Goal: Information Seeking & Learning: Learn about a topic

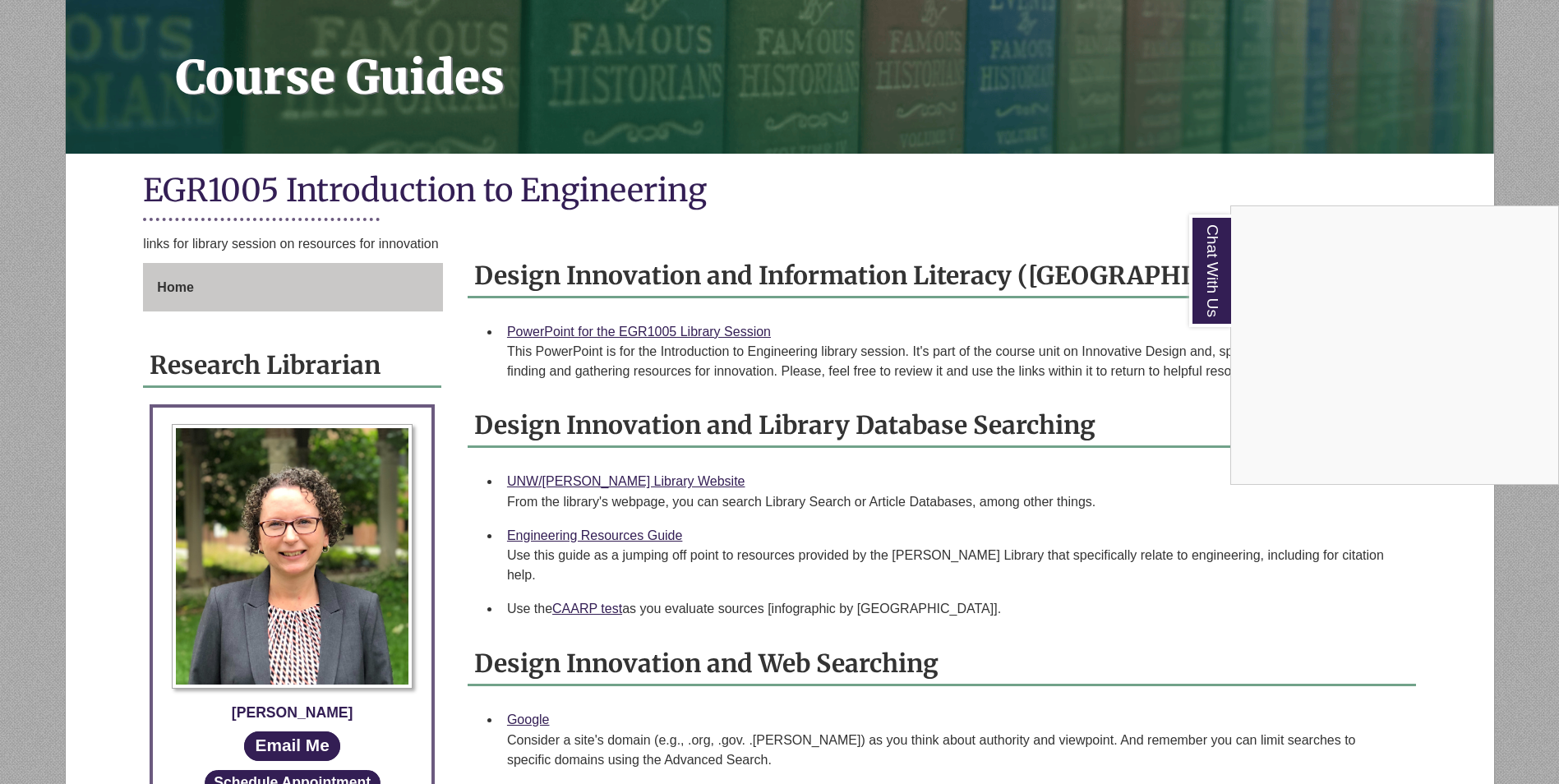
scroll to position [14, 0]
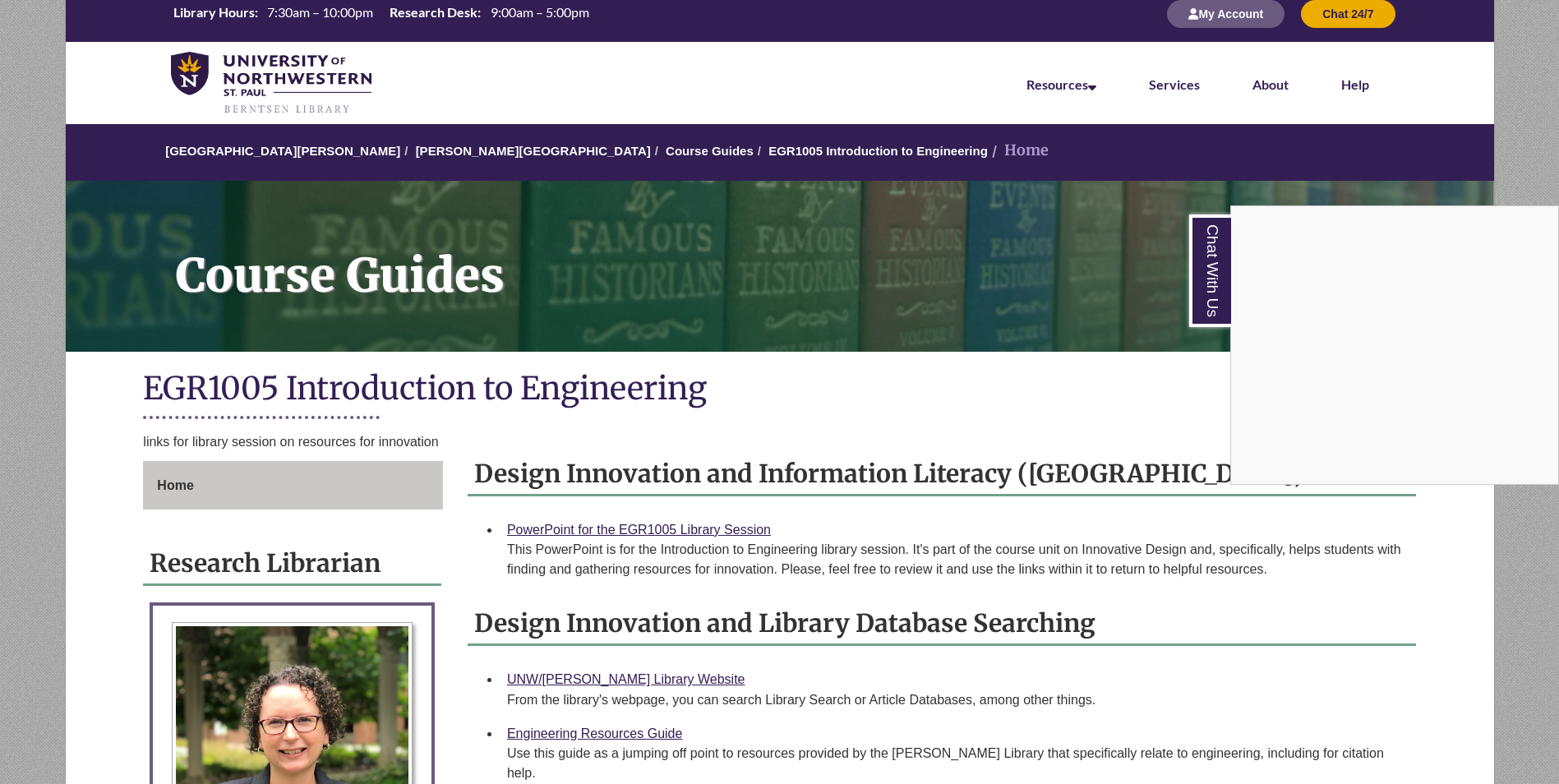
click at [740, 157] on div "Chat With Us" at bounding box center [780, 392] width 1559 height 784
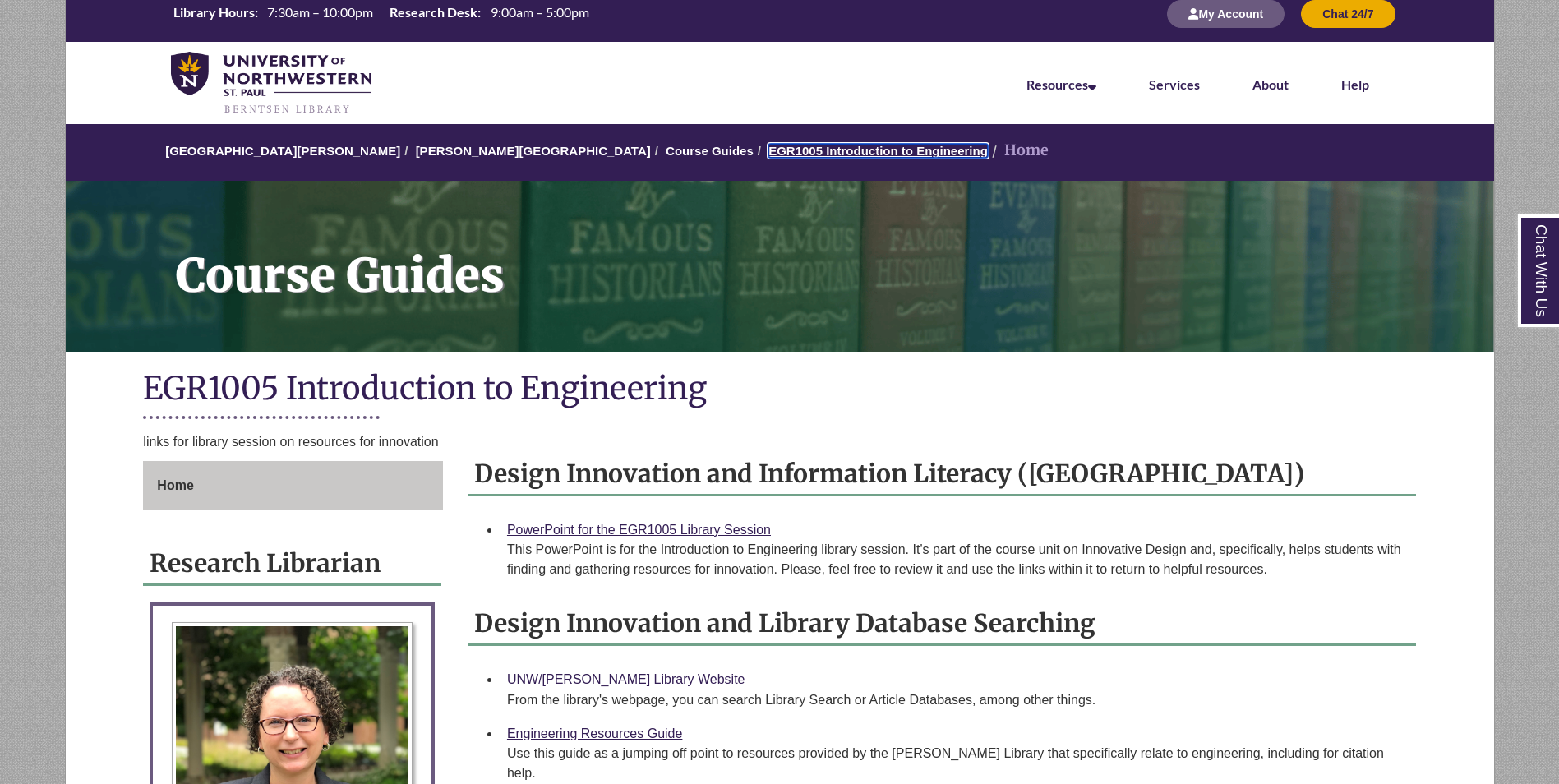
click at [768, 155] on link "EGR1005 Introduction to Engineering" at bounding box center [877, 150] width 219 height 14
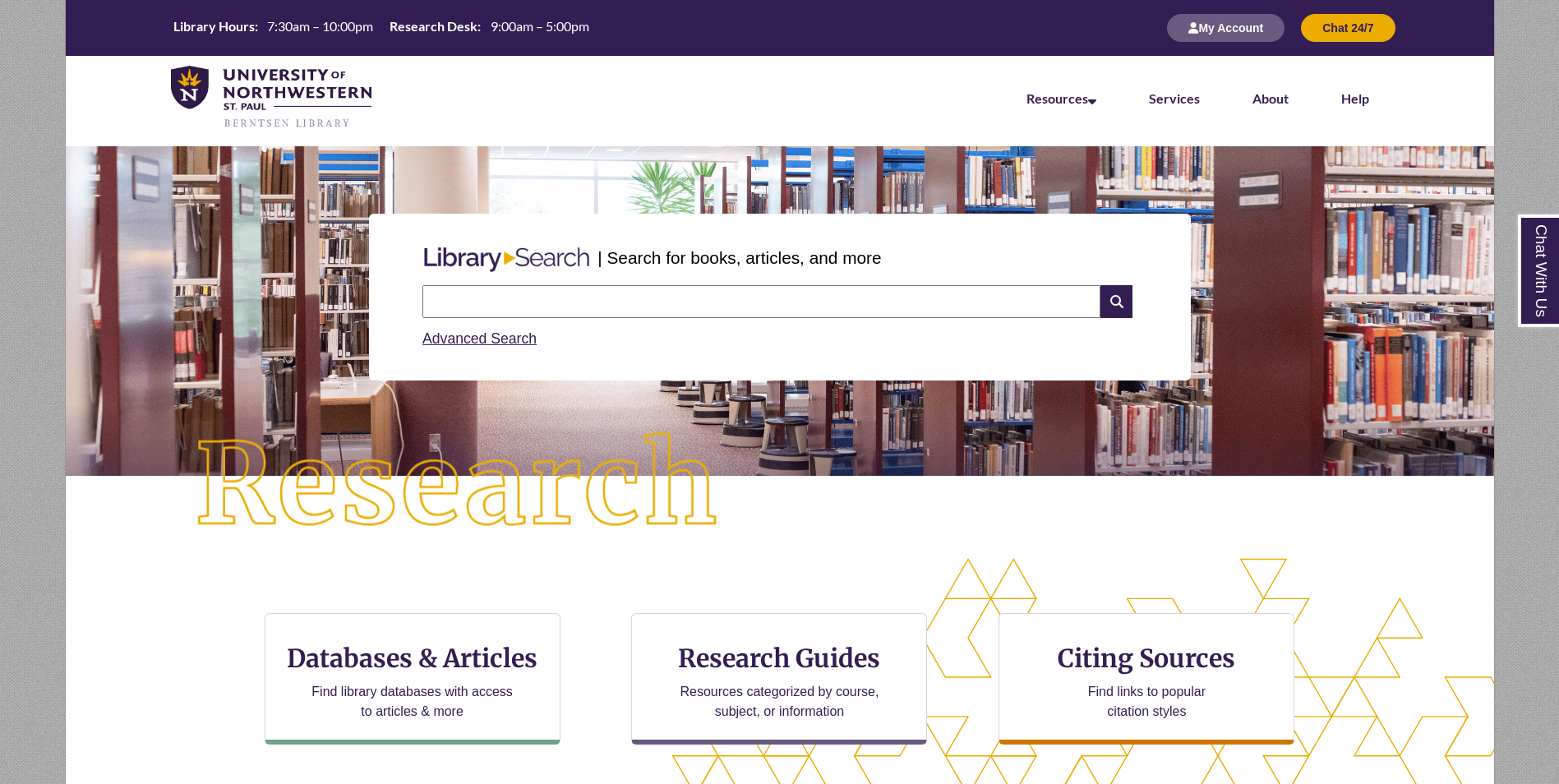
click at [587, 288] on input "text" at bounding box center [761, 302] width 678 height 33
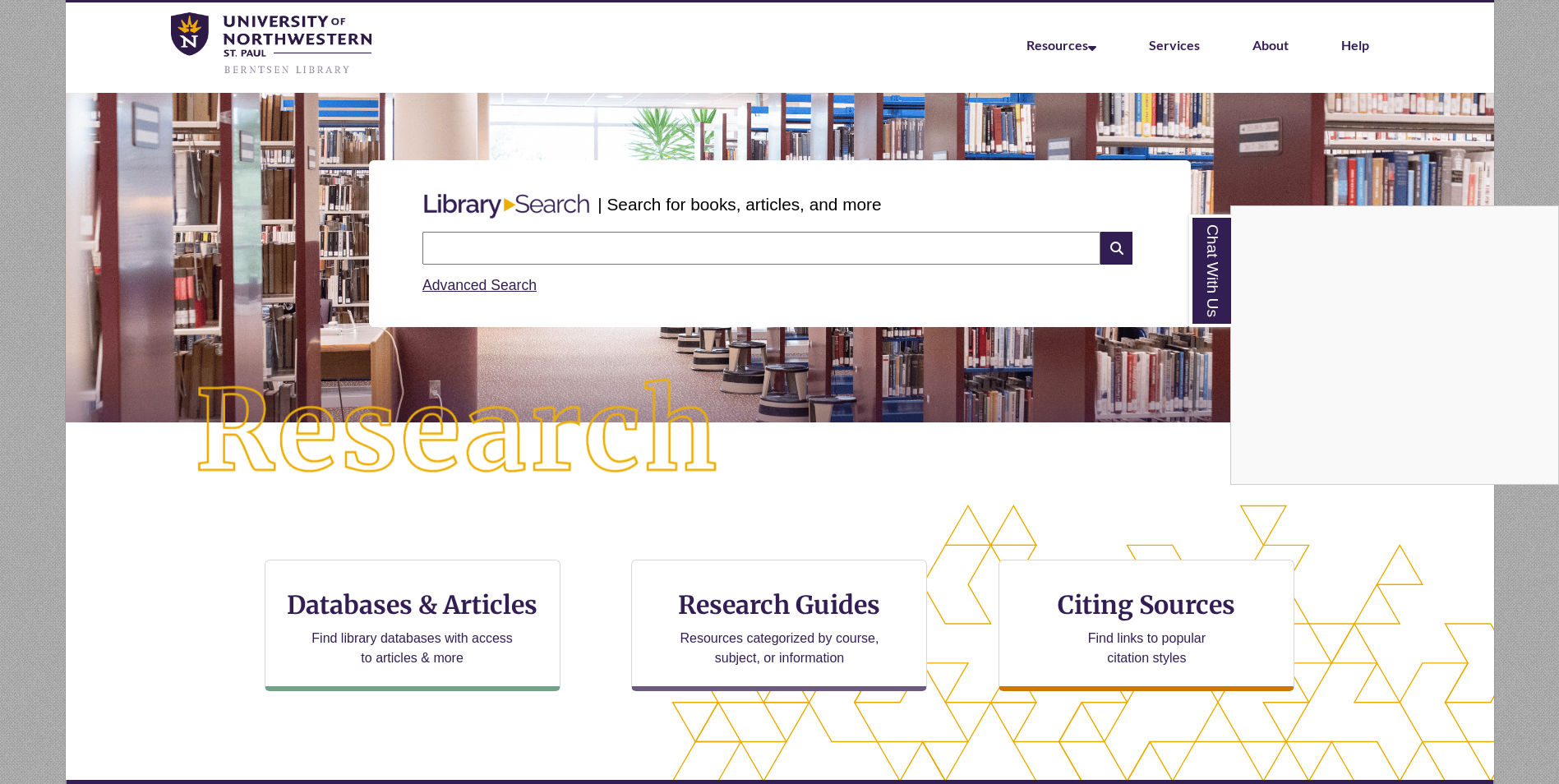
scroll to position [82, 0]
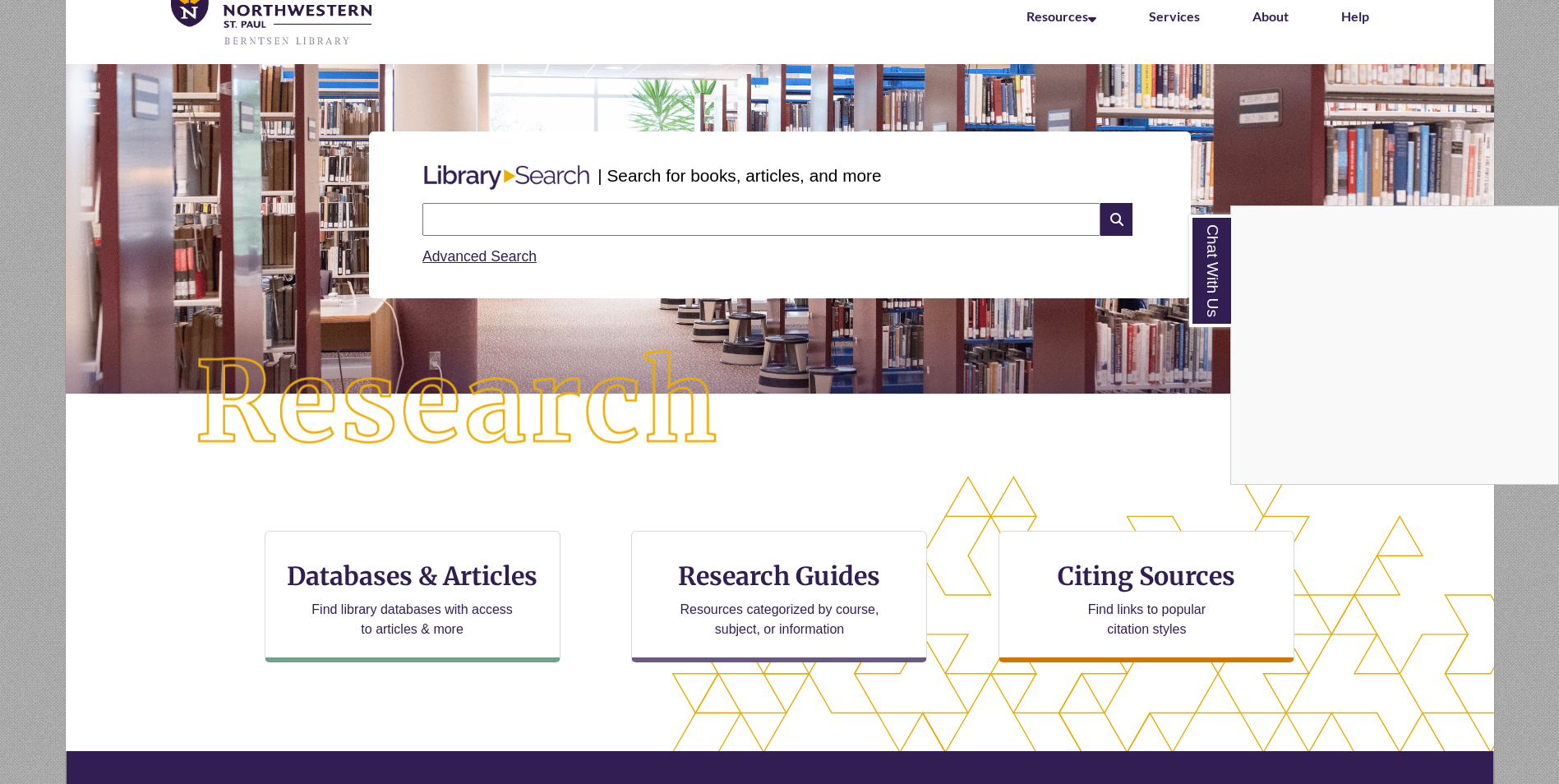
click at [580, 217] on div "Chat With Us" at bounding box center [780, 392] width 1559 height 784
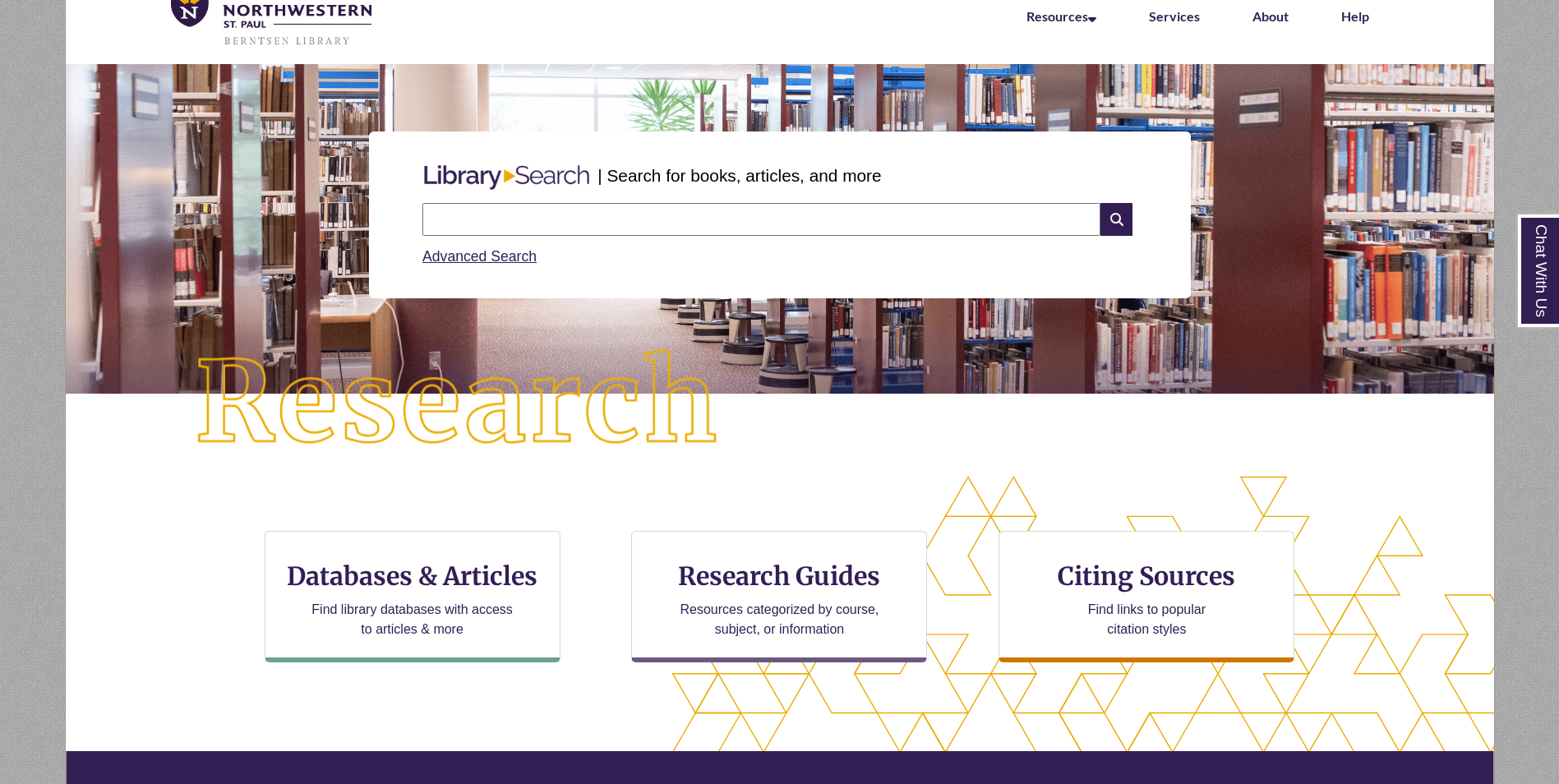
click at [576, 227] on input "text" at bounding box center [761, 219] width 678 height 33
click at [634, 225] on input "**********" at bounding box center [761, 219] width 678 height 33
type input "**********"
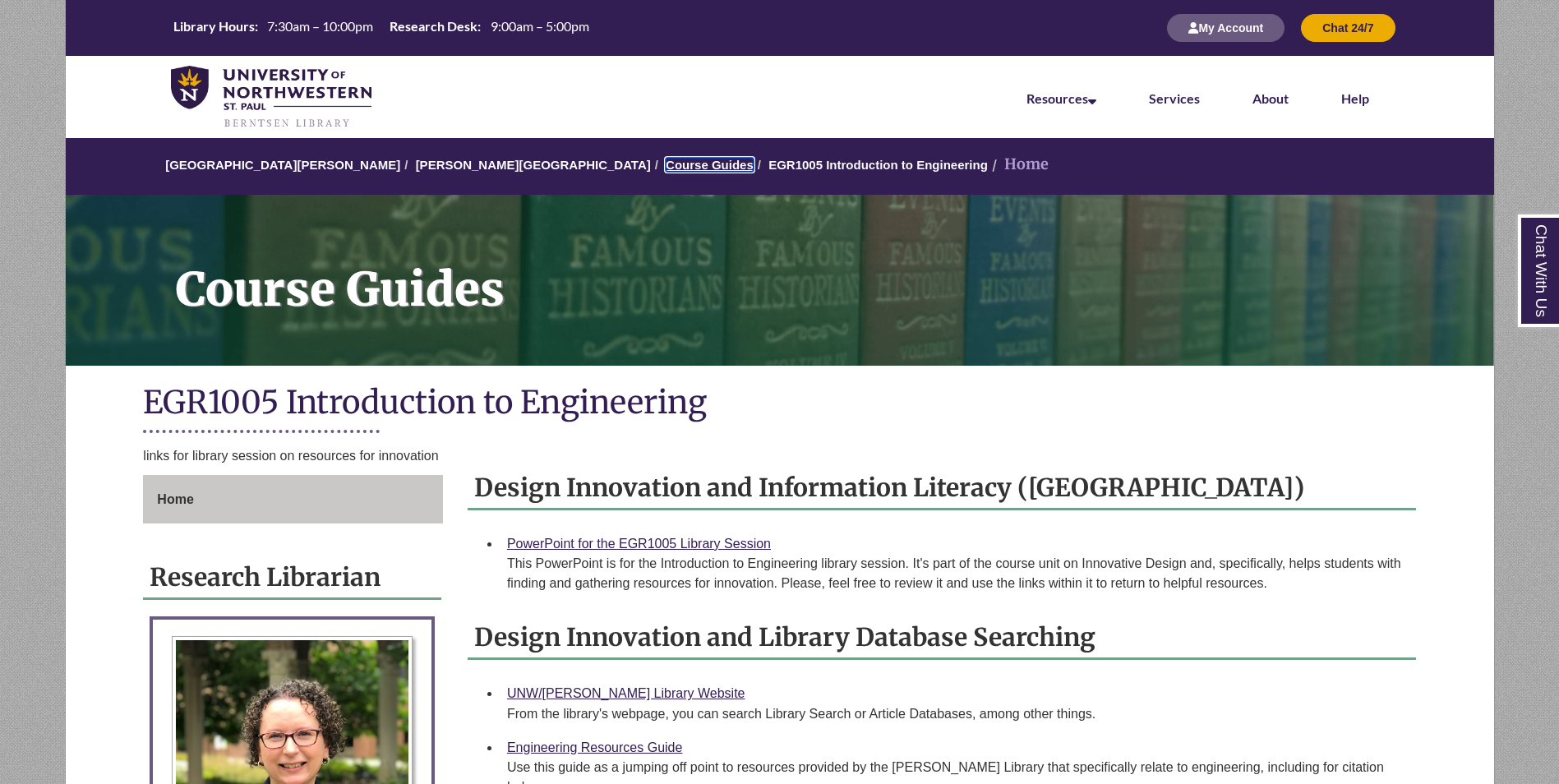
click at [666, 170] on link "Course Guides" at bounding box center [710, 165] width 88 height 14
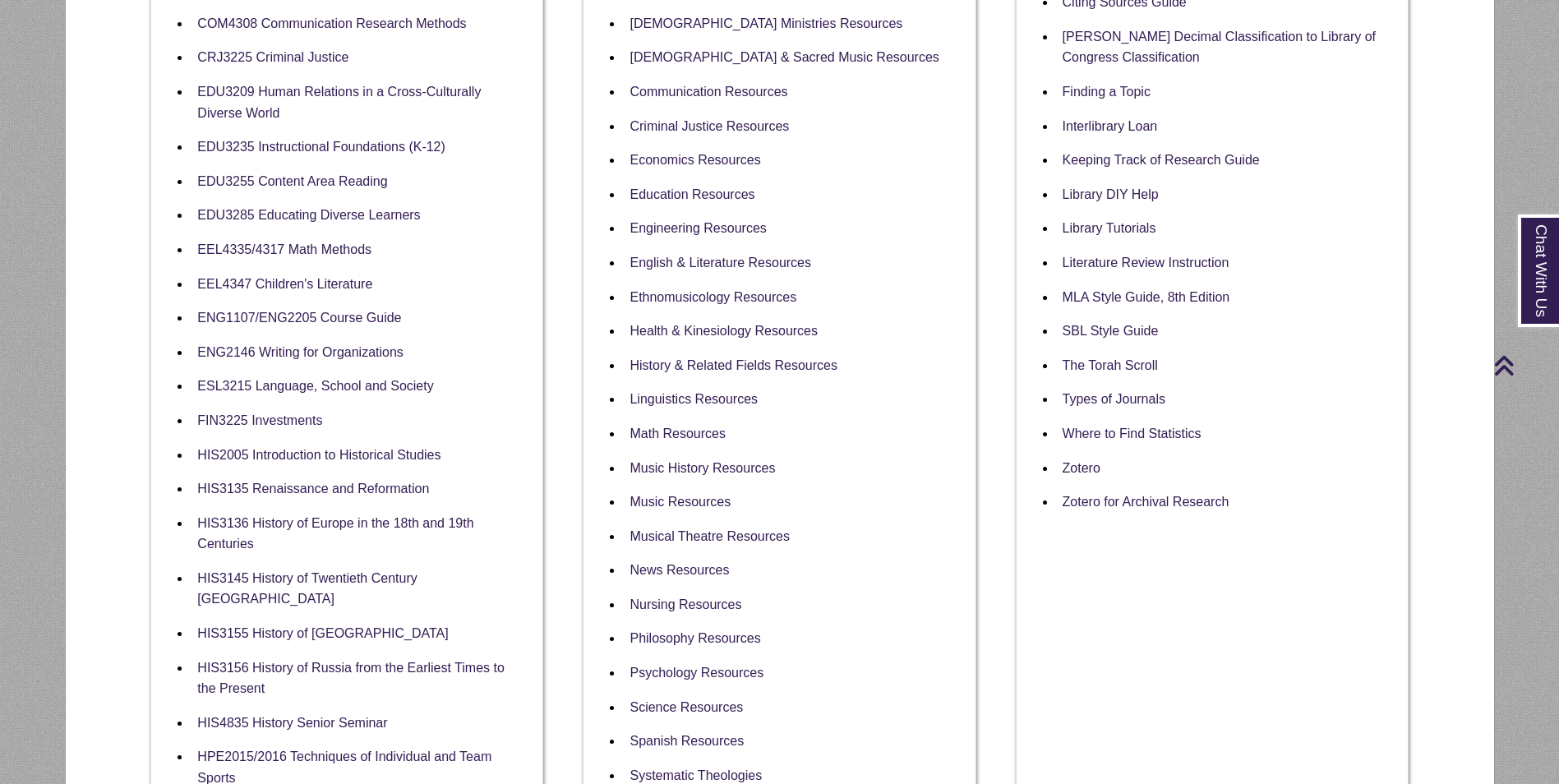
scroll to position [575, 0]
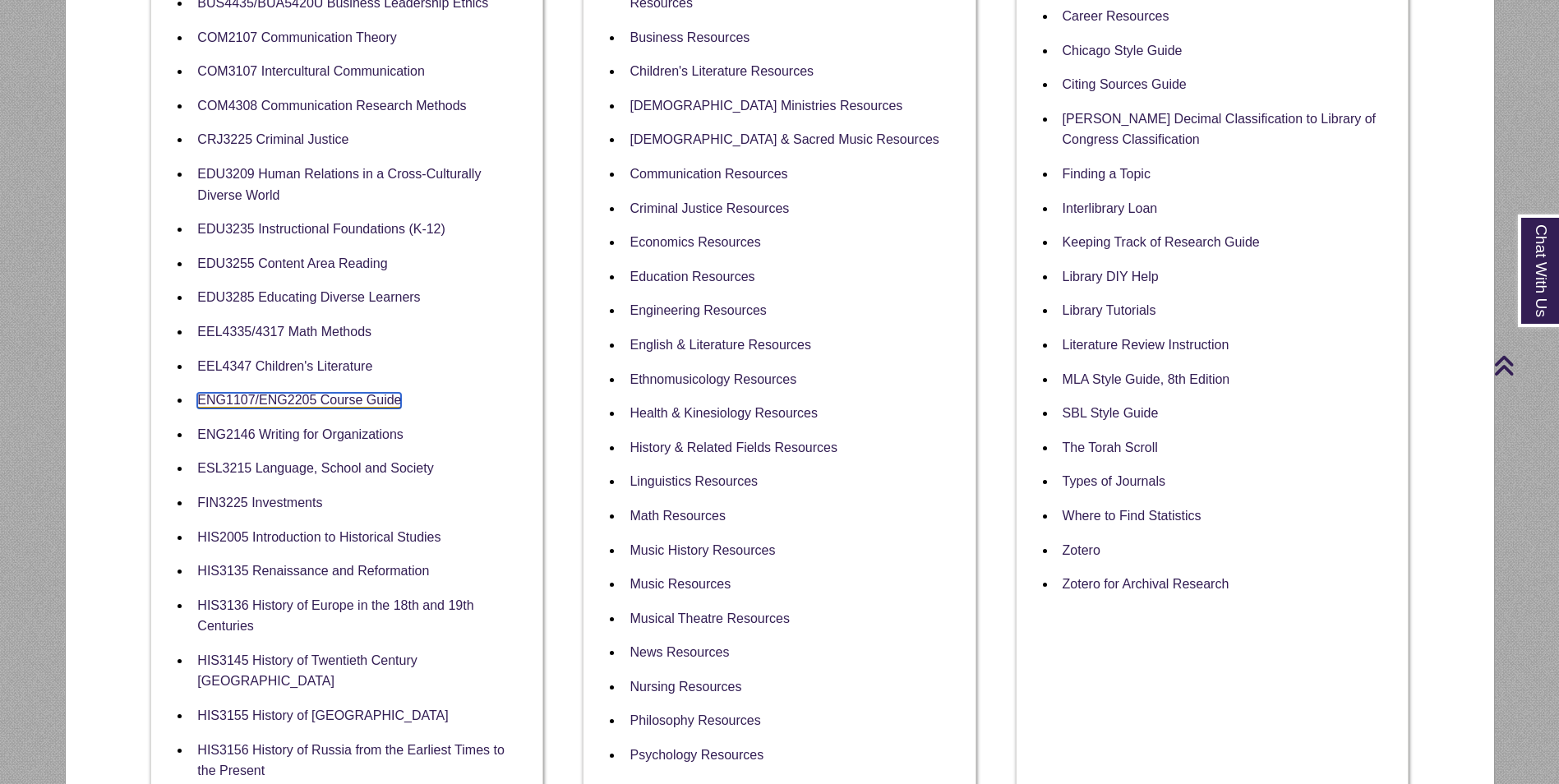
click at [290, 403] on link "ENG1107/ENG2205 Course Guide" at bounding box center [299, 400] width 204 height 15
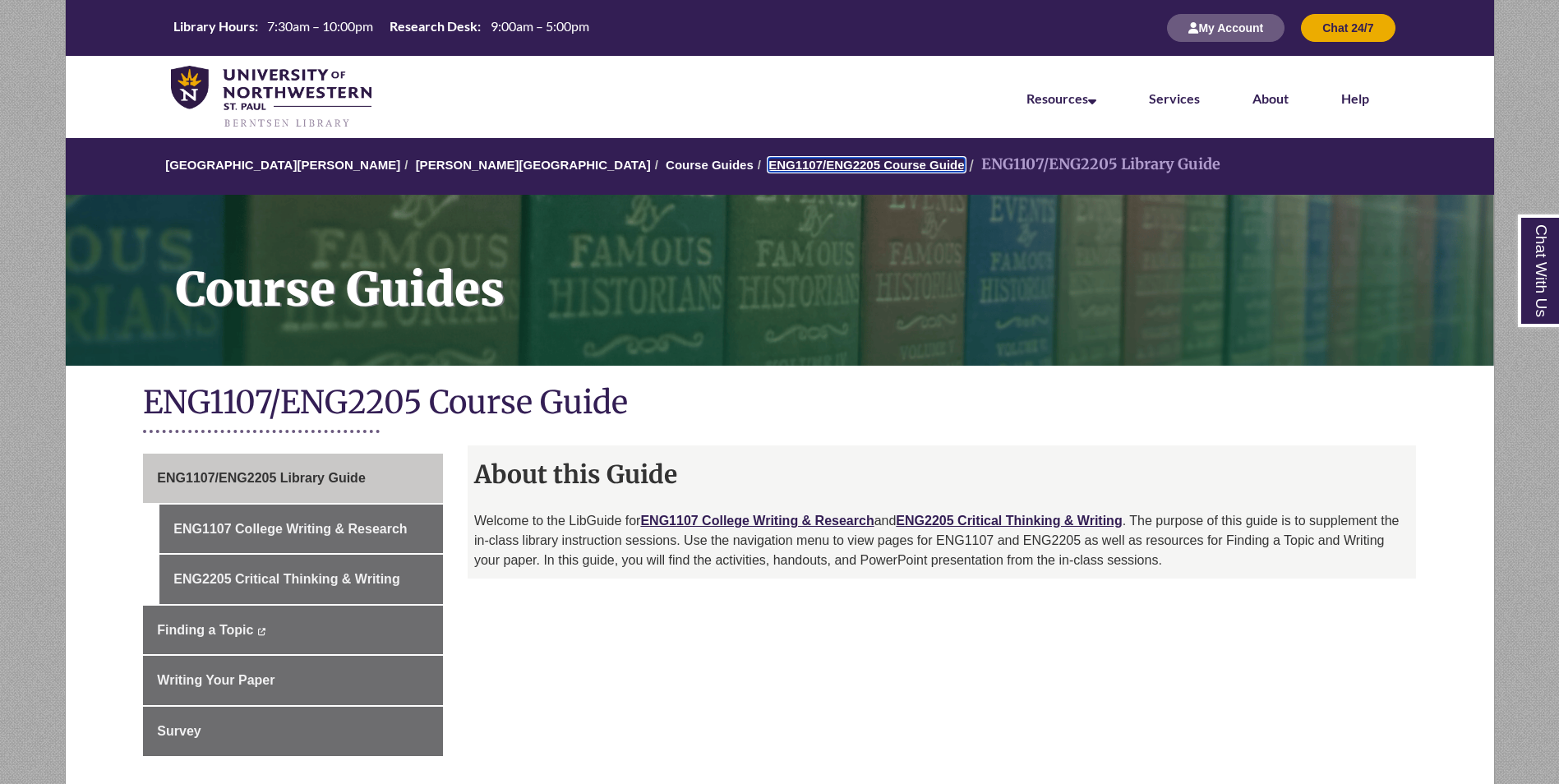
click at [768, 160] on link "ENG1107/ENG2205 Course Guide" at bounding box center [866, 165] width 195 height 14
click at [666, 160] on link "Course Guides" at bounding box center [710, 165] width 88 height 14
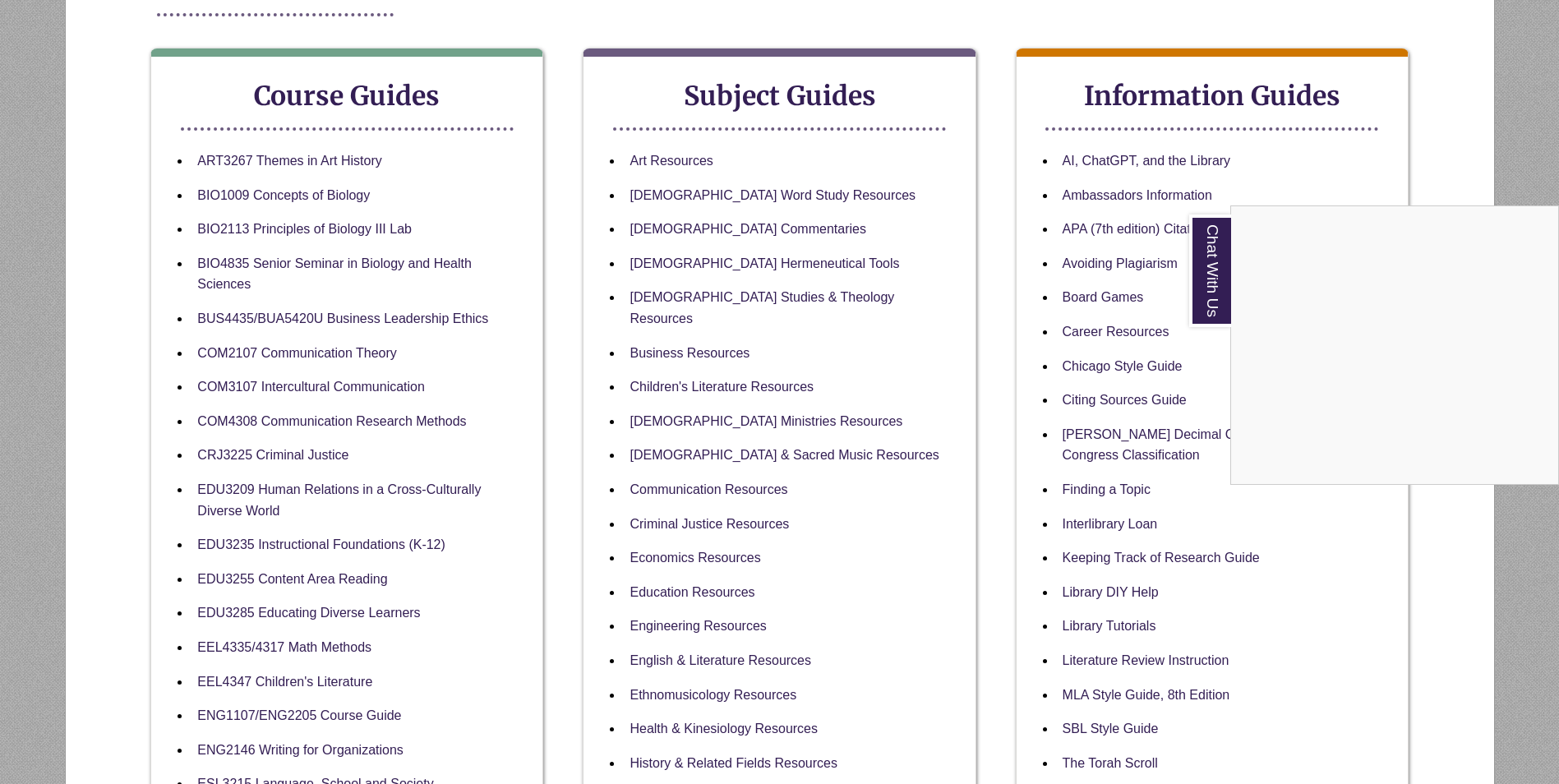
scroll to position [246, 0]
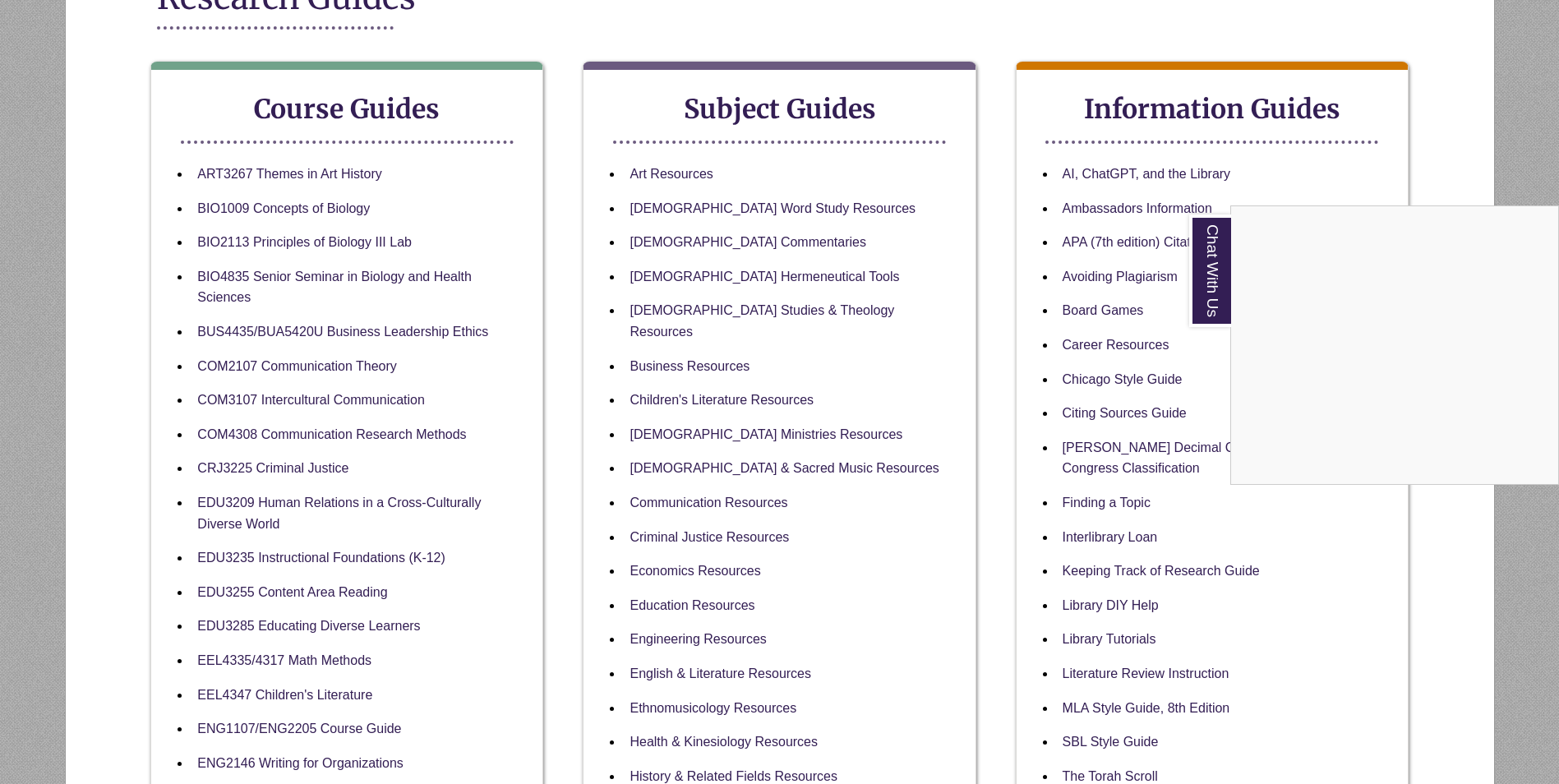
click at [696, 617] on div "Chat With Us" at bounding box center [780, 392] width 1559 height 784
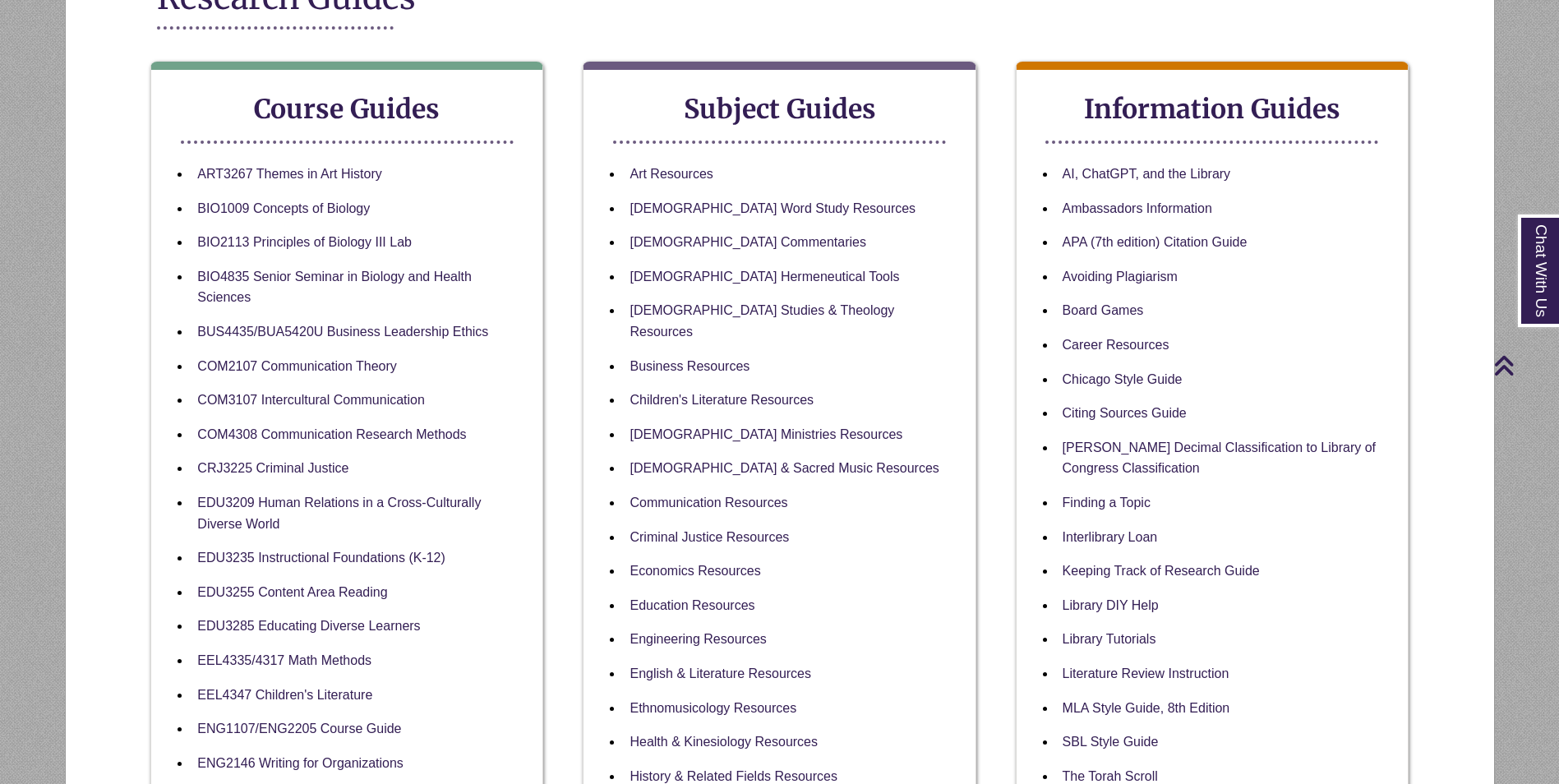
click at [662, 627] on li "Engineering Resources" at bounding box center [792, 639] width 339 height 34
click at [669, 632] on link "Engineering Resources" at bounding box center [697, 639] width 136 height 15
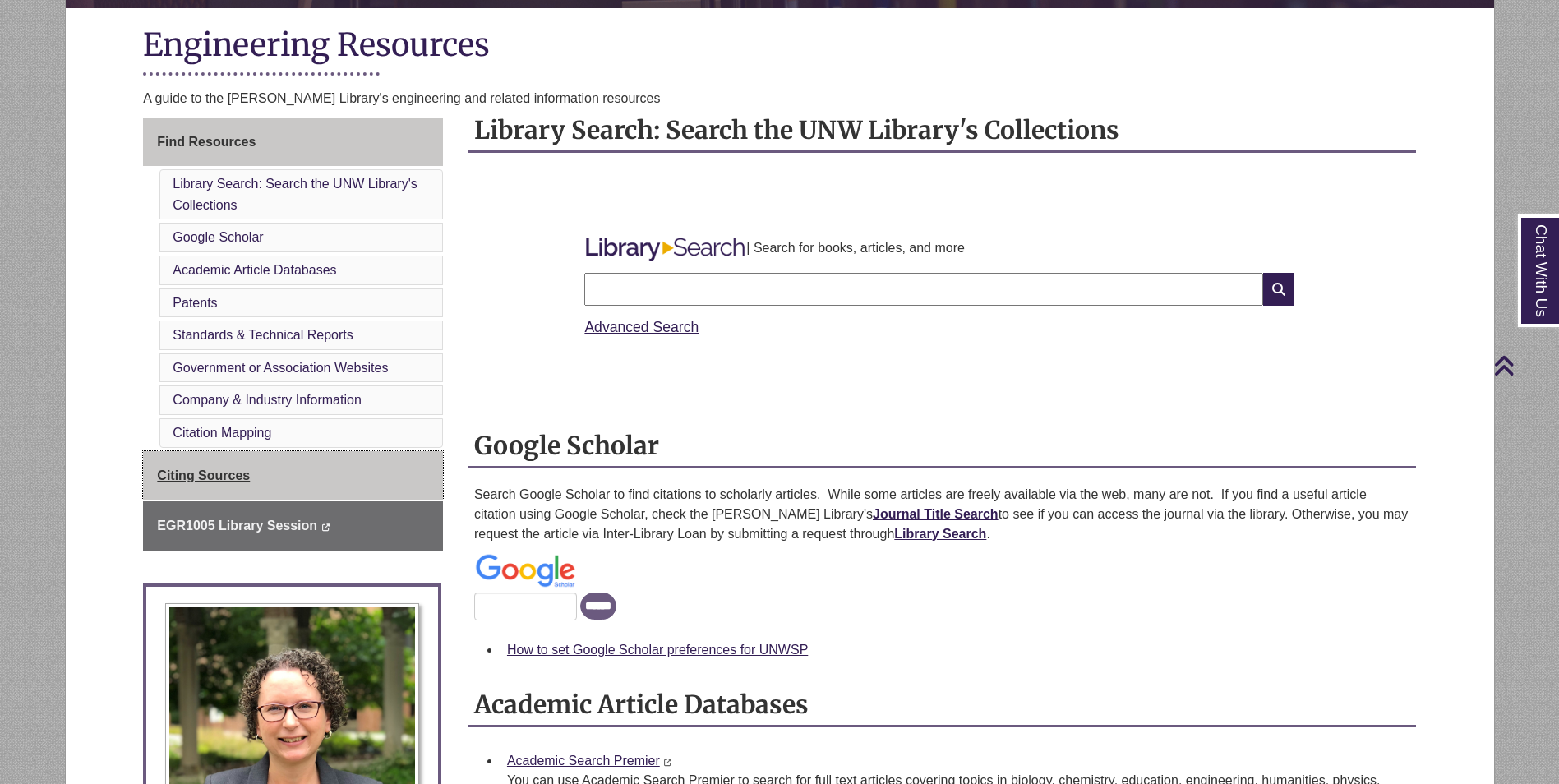
scroll to position [328, 0]
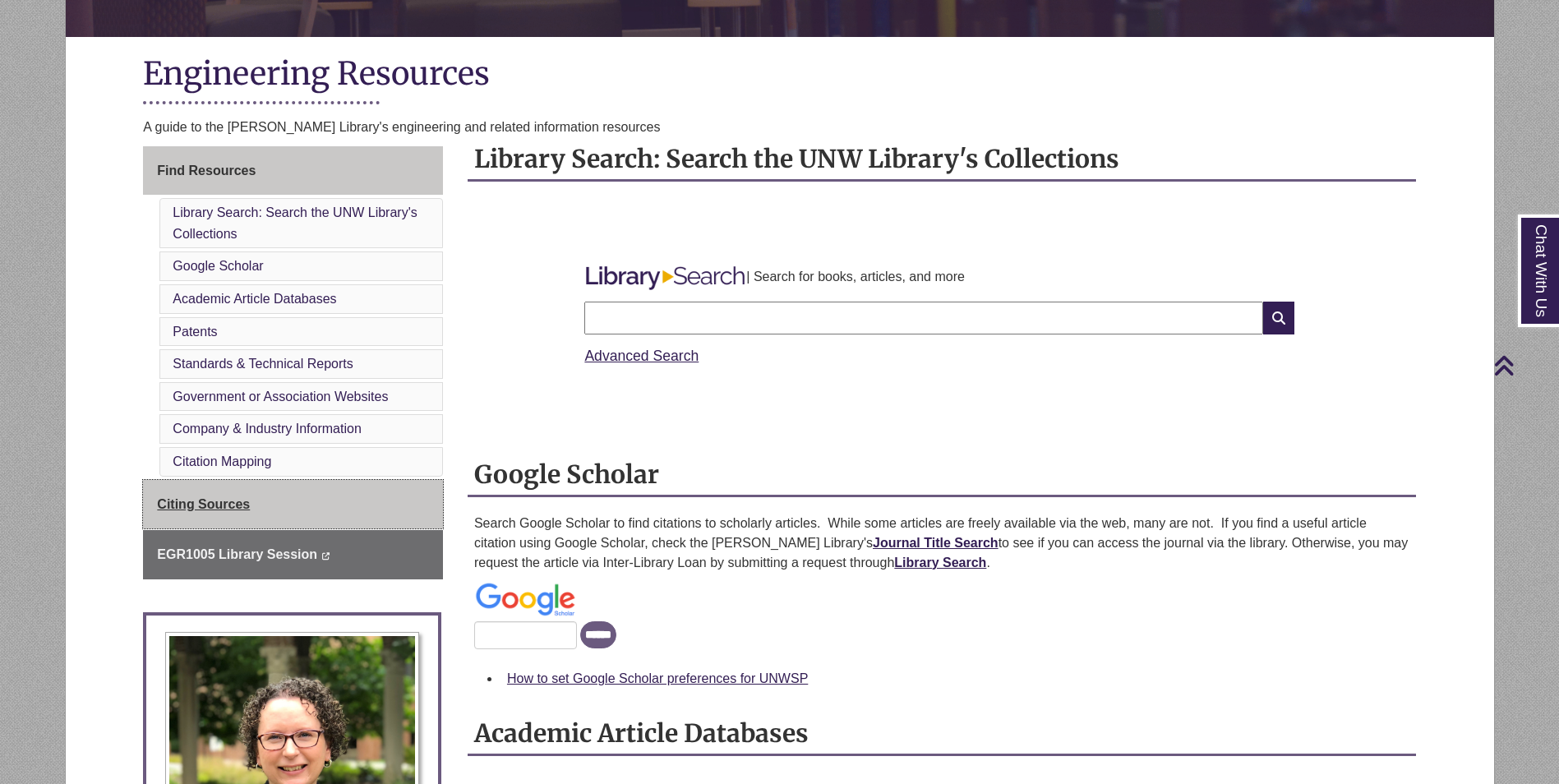
click at [272, 508] on link "Citing Sources" at bounding box center [292, 504] width 300 height 49
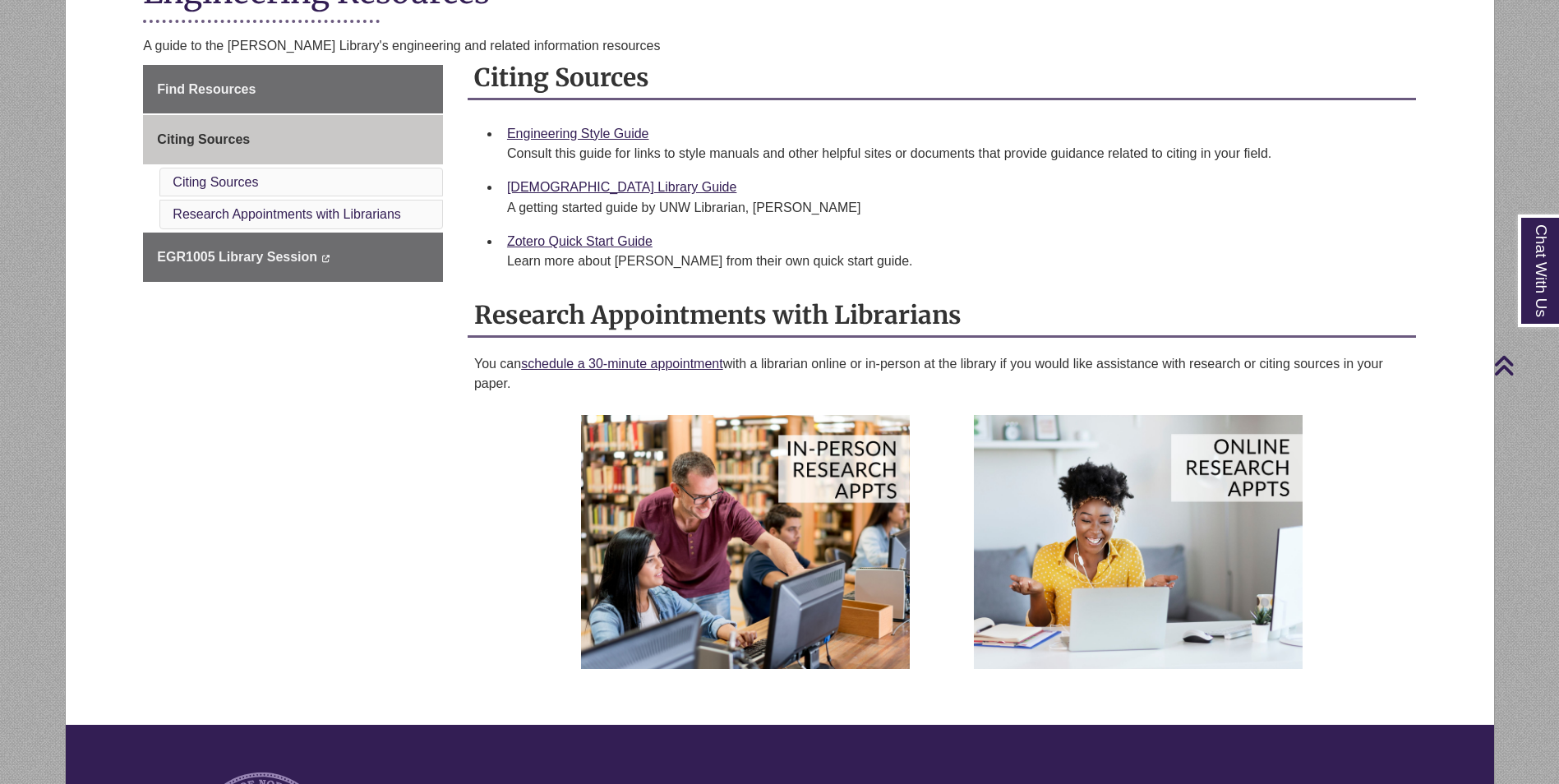
scroll to position [328, 0]
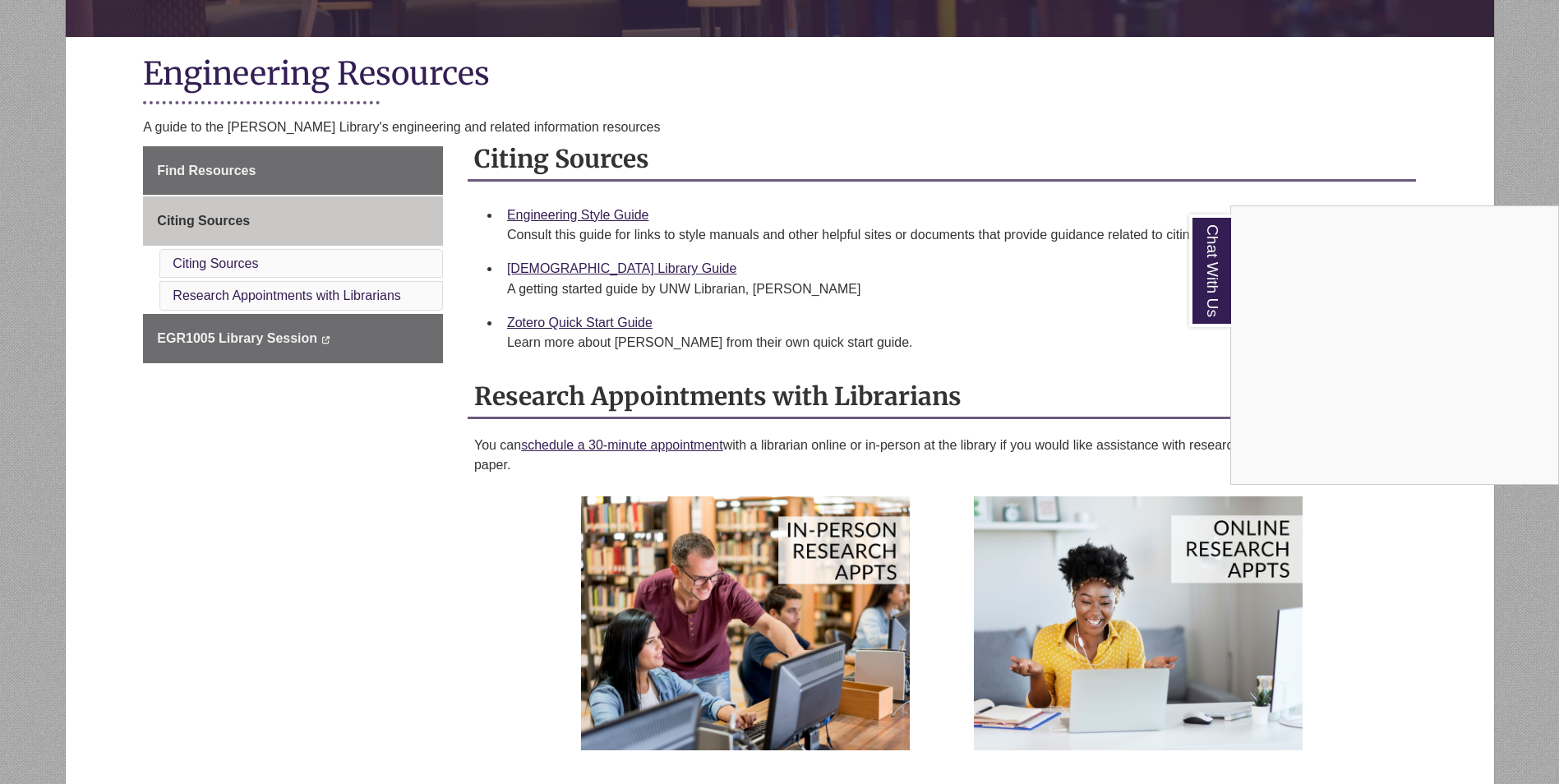
click at [260, 167] on div "Chat With Us" at bounding box center [780, 392] width 1559 height 784
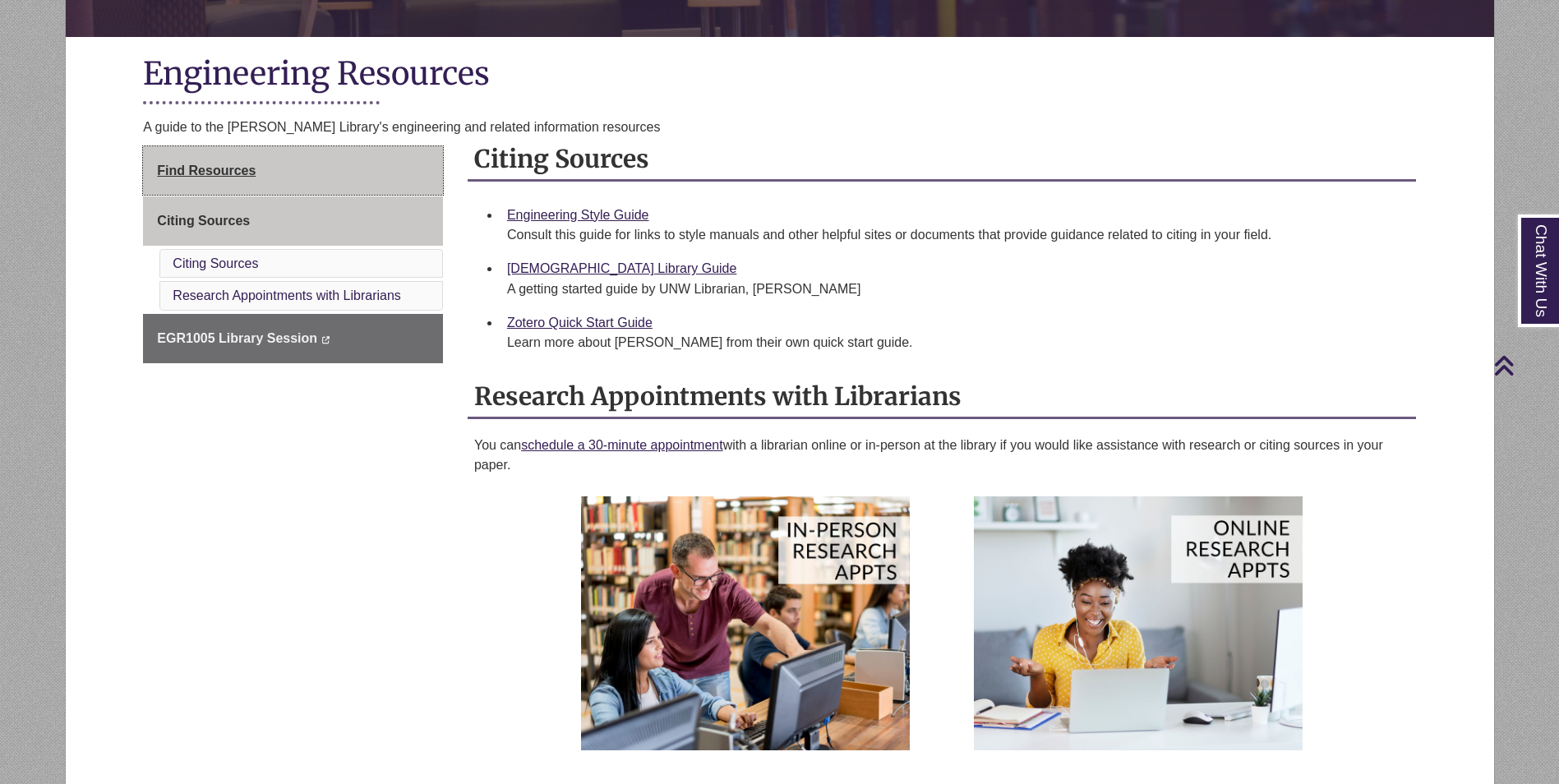
click at [228, 165] on span "Find Resources" at bounding box center [206, 170] width 99 height 14
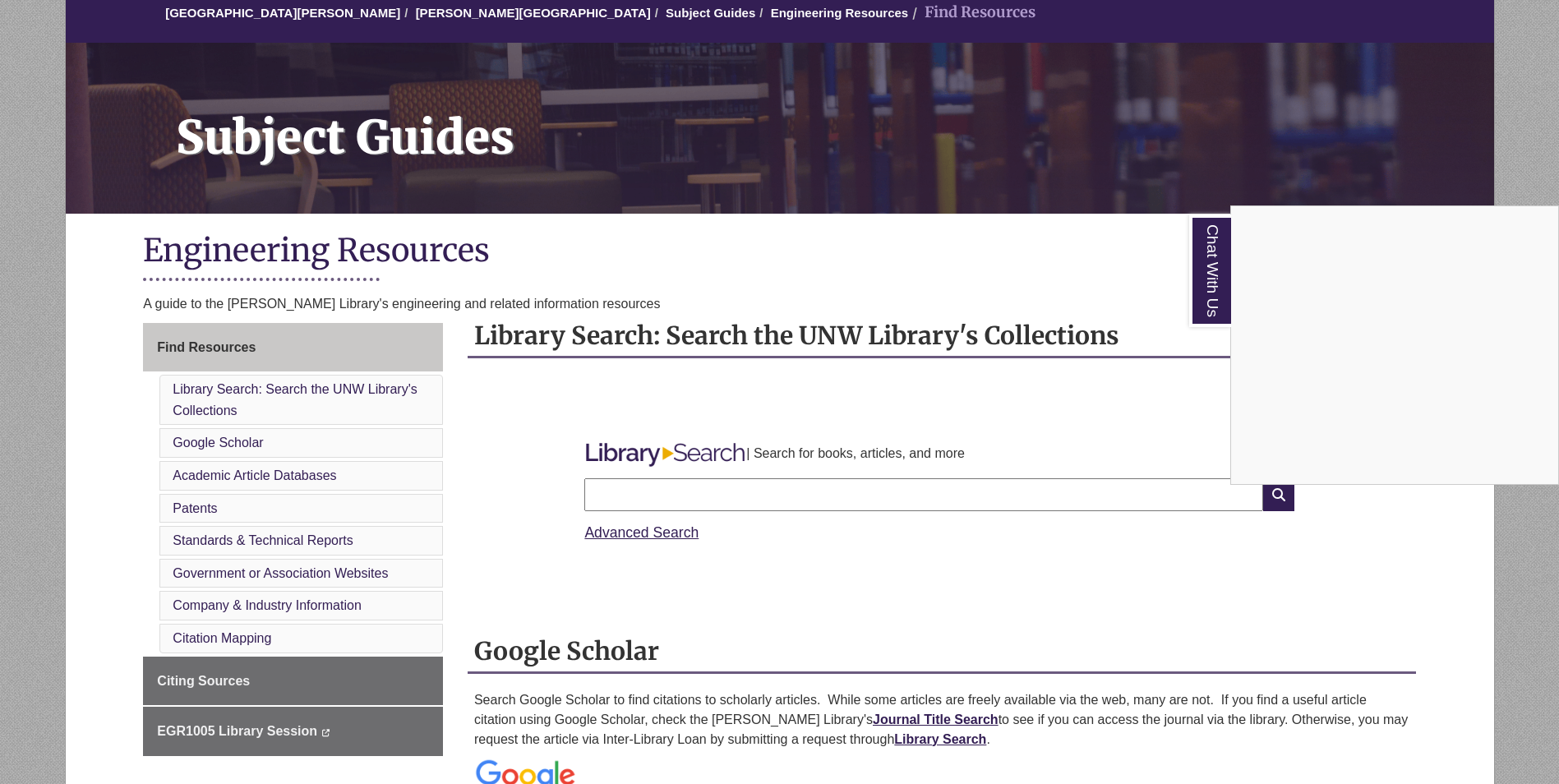
scroll to position [246, 0]
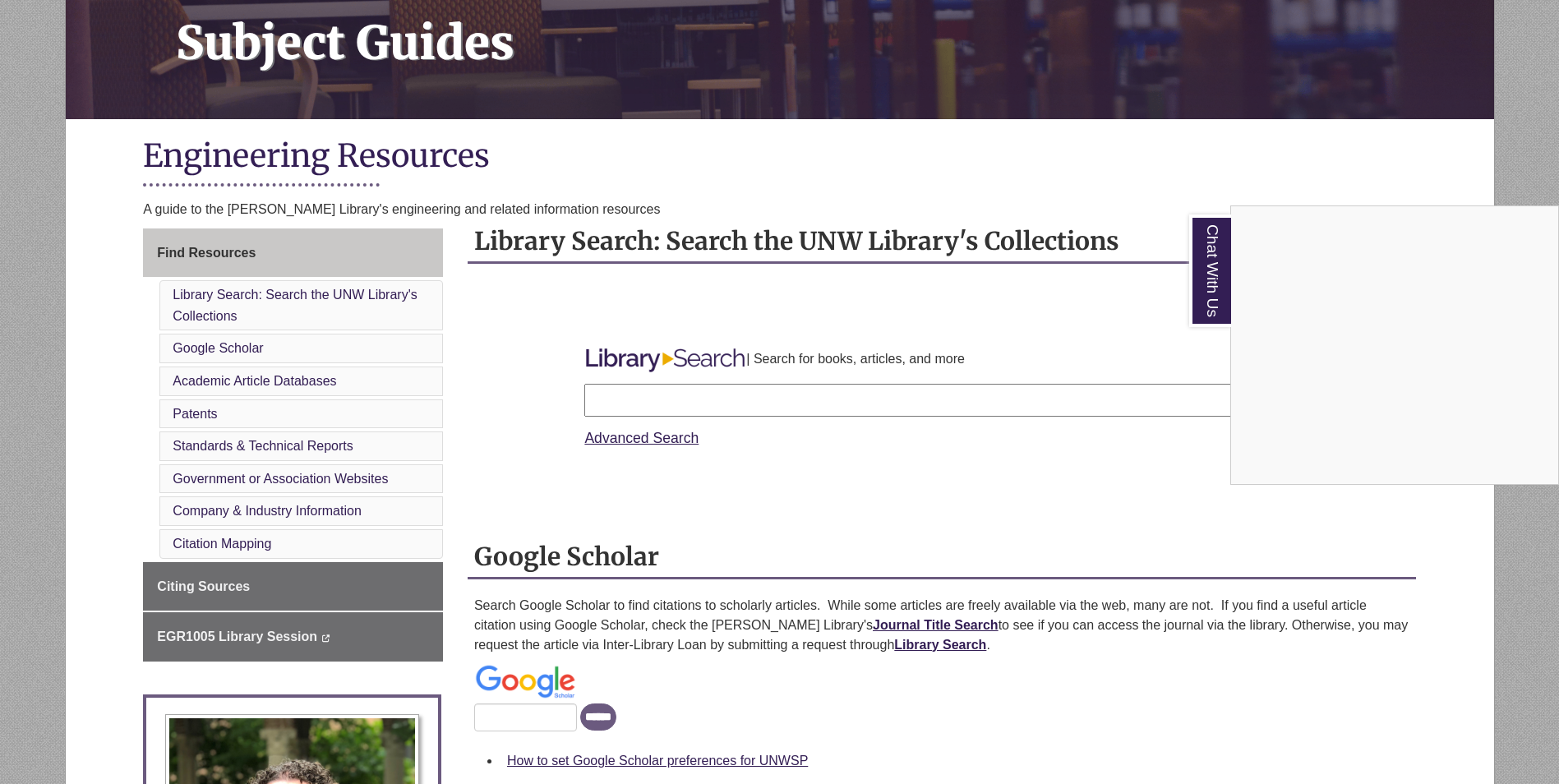
click at [254, 639] on div "Chat With Us" at bounding box center [780, 392] width 1559 height 784
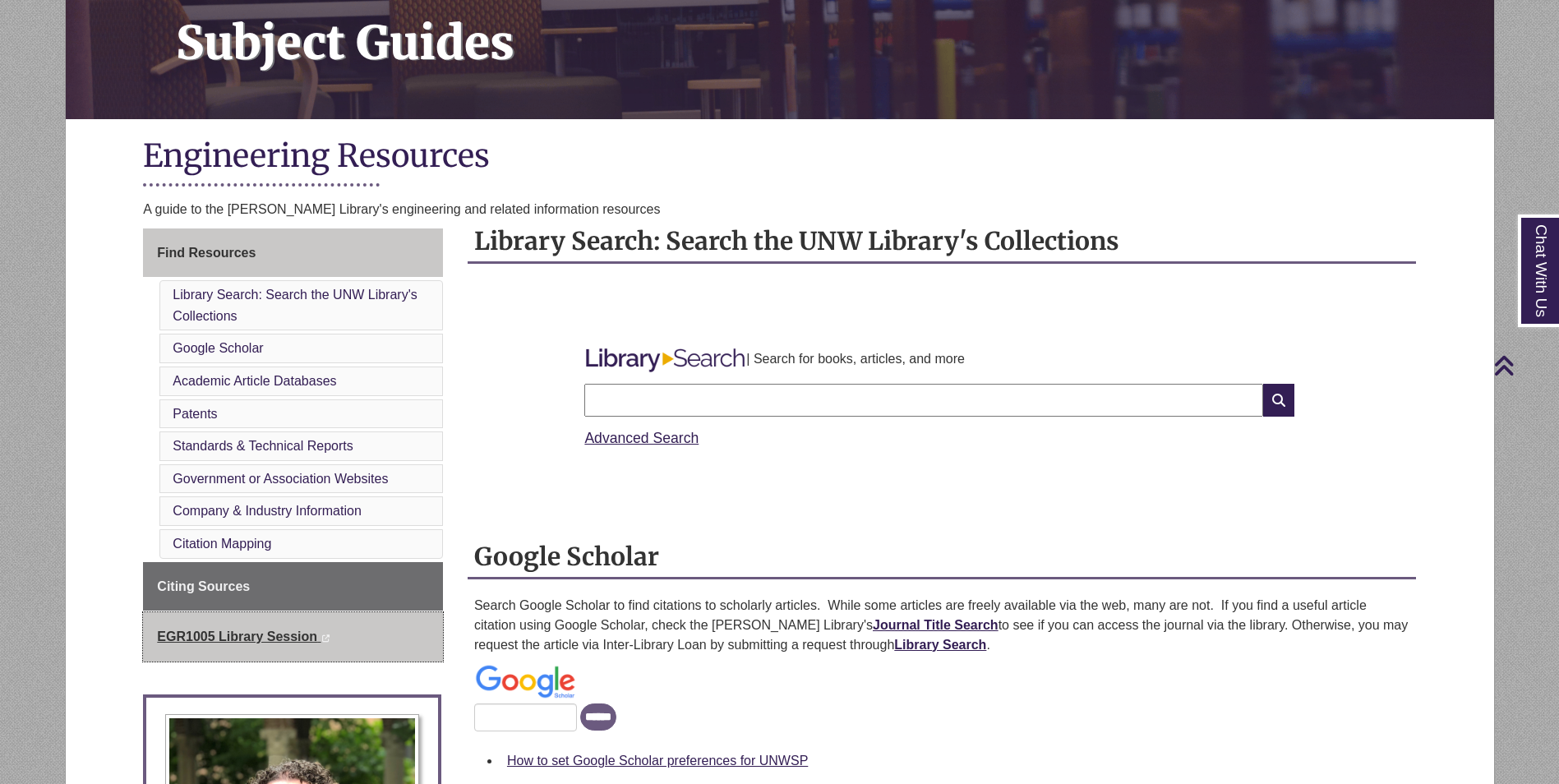
click at [260, 634] on span "EGR1005 Library Session" at bounding box center [237, 636] width 160 height 14
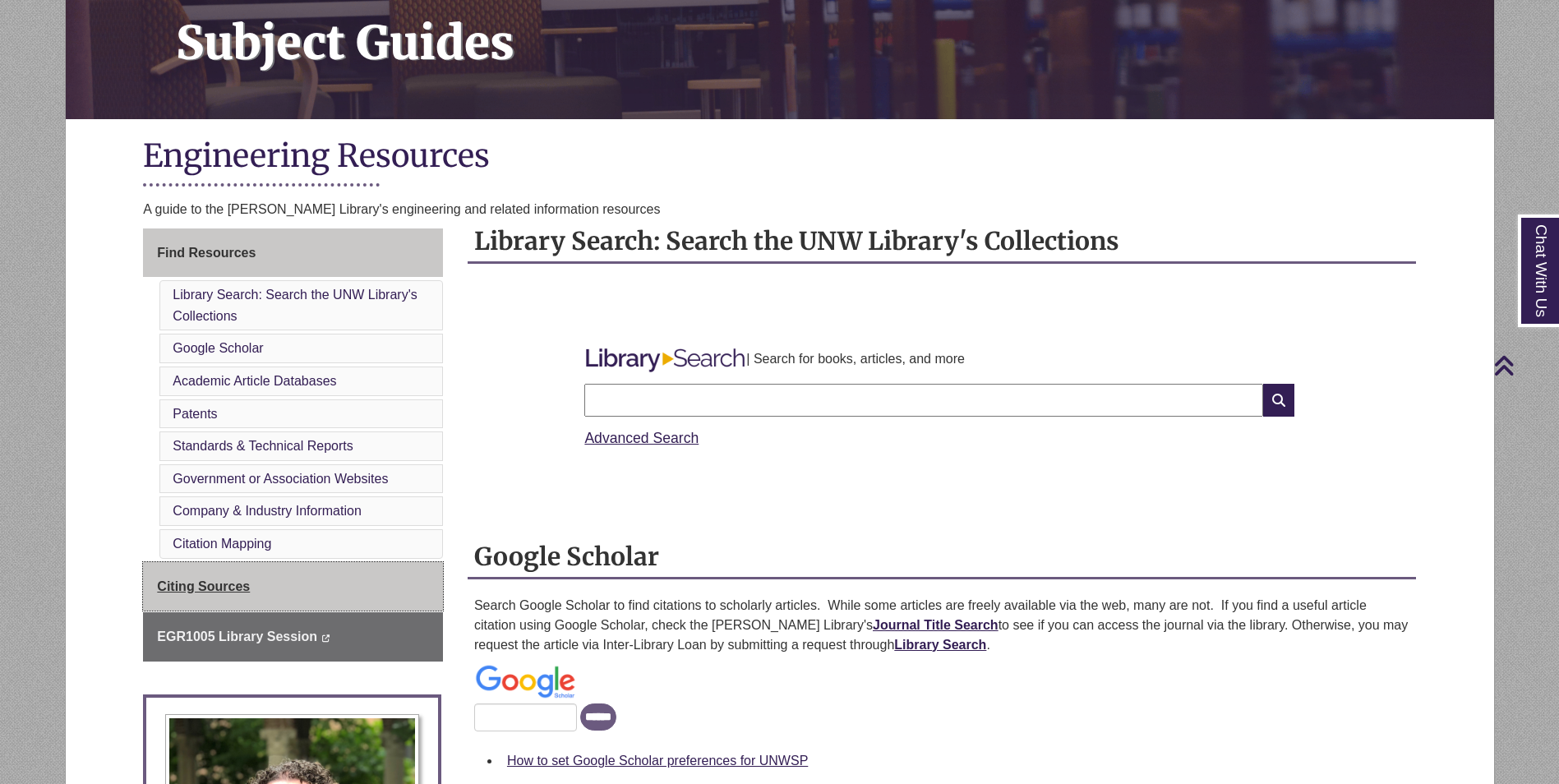
click at [201, 575] on link "Citing Sources" at bounding box center [292, 586] width 300 height 49
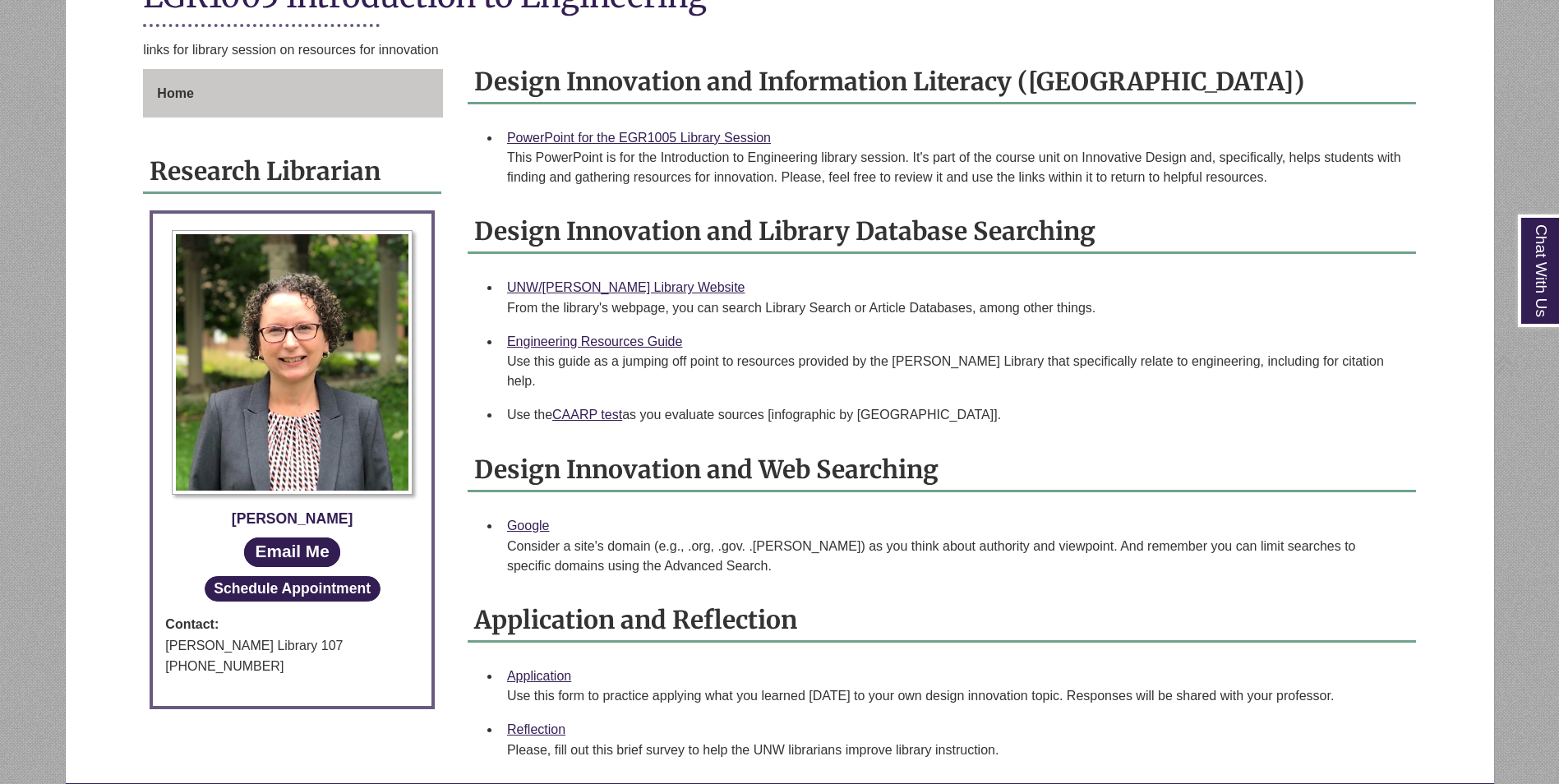
scroll to position [411, 0]
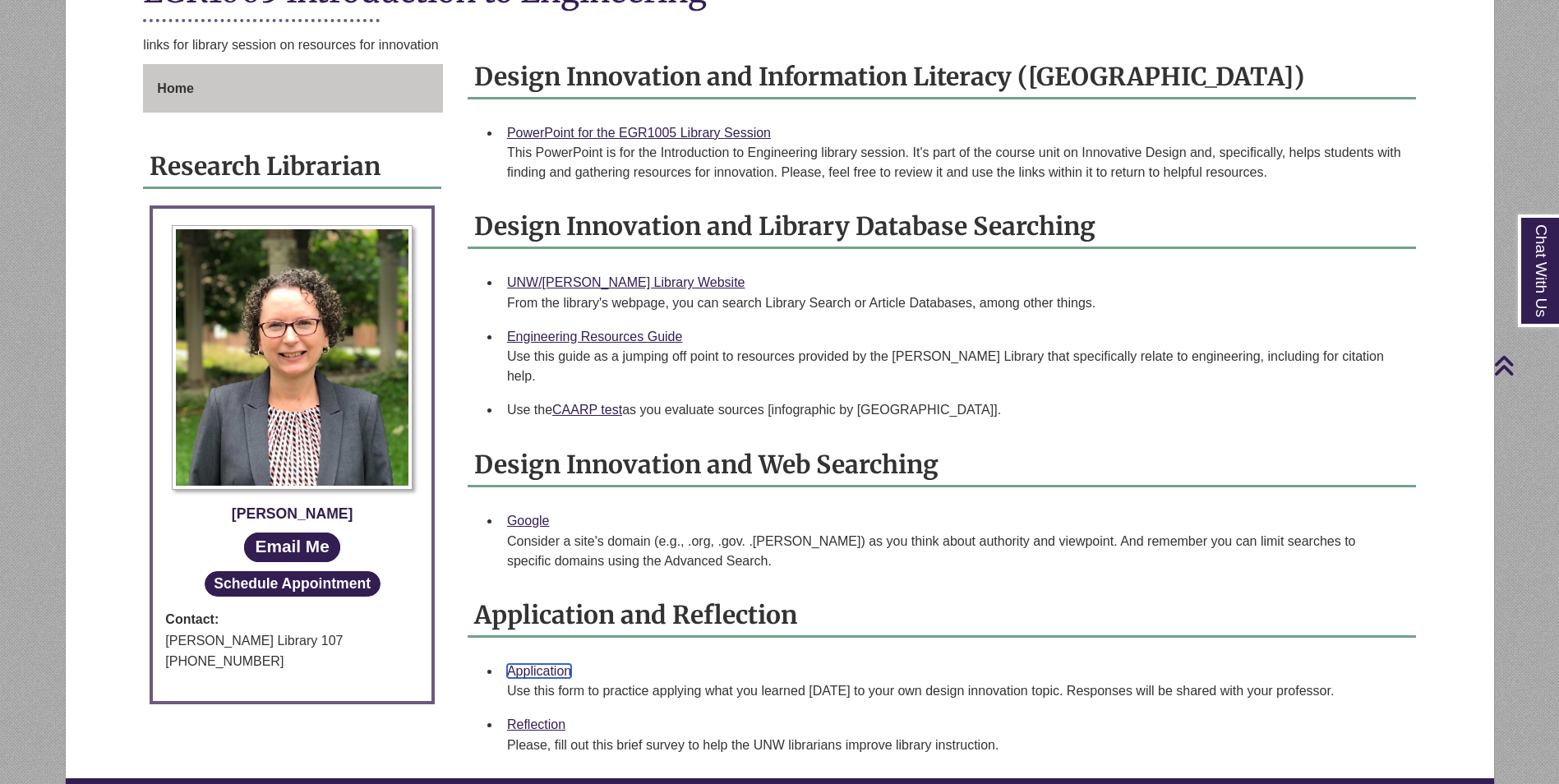
click at [519, 663] on link "Application" at bounding box center [538, 670] width 64 height 14
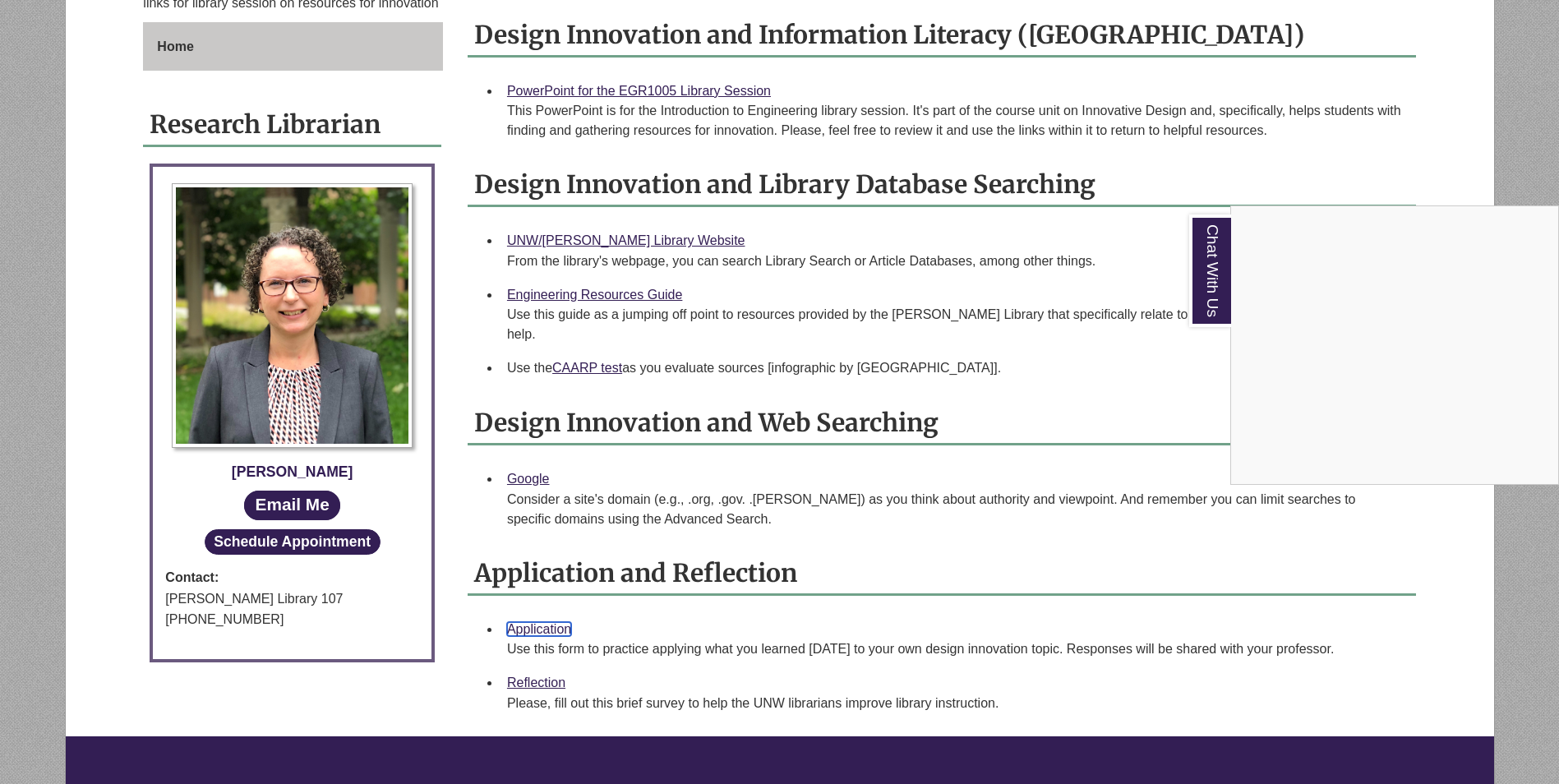
scroll to position [493, 0]
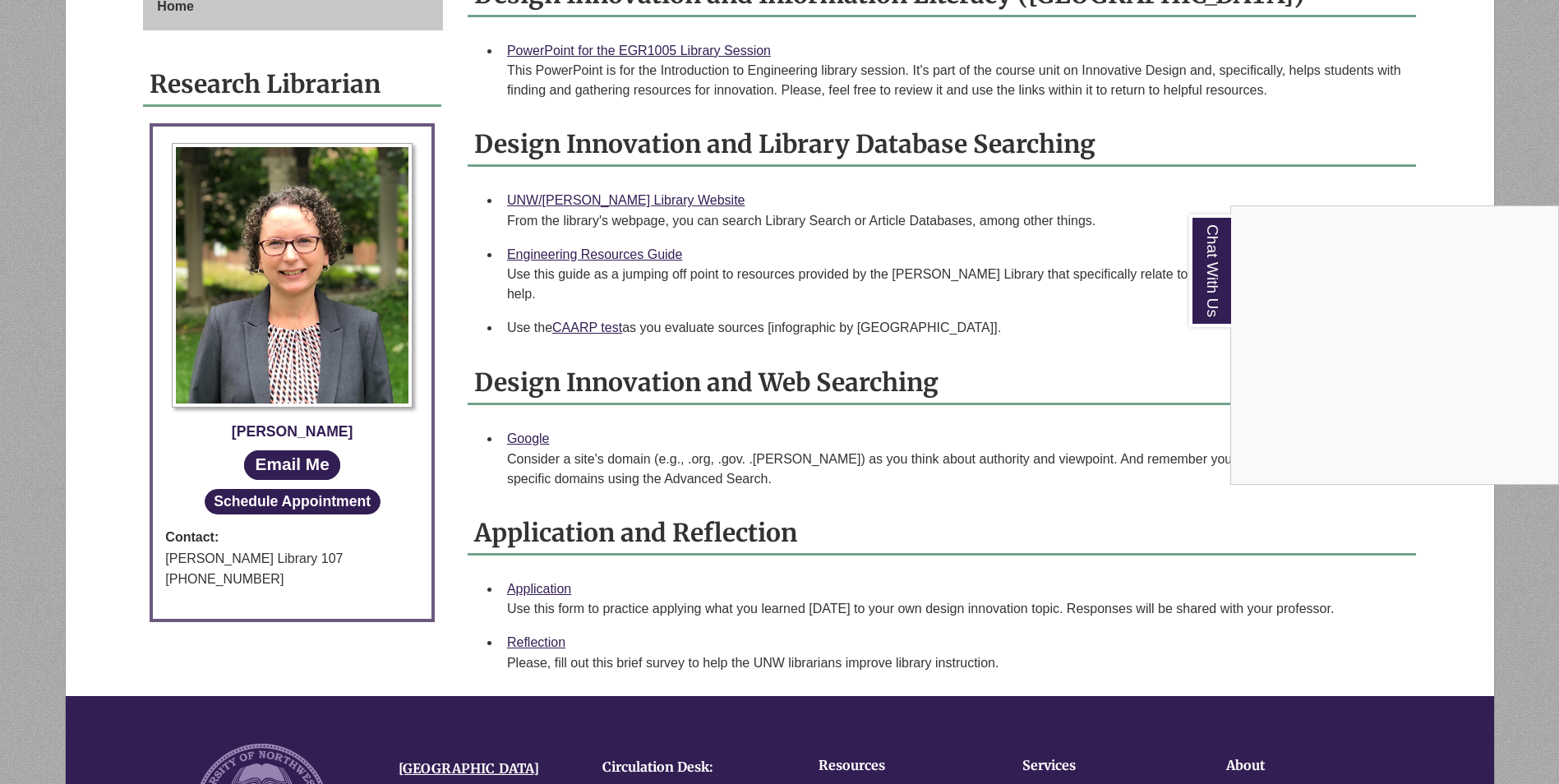
click at [537, 616] on div "Chat With Us" at bounding box center [780, 392] width 1559 height 784
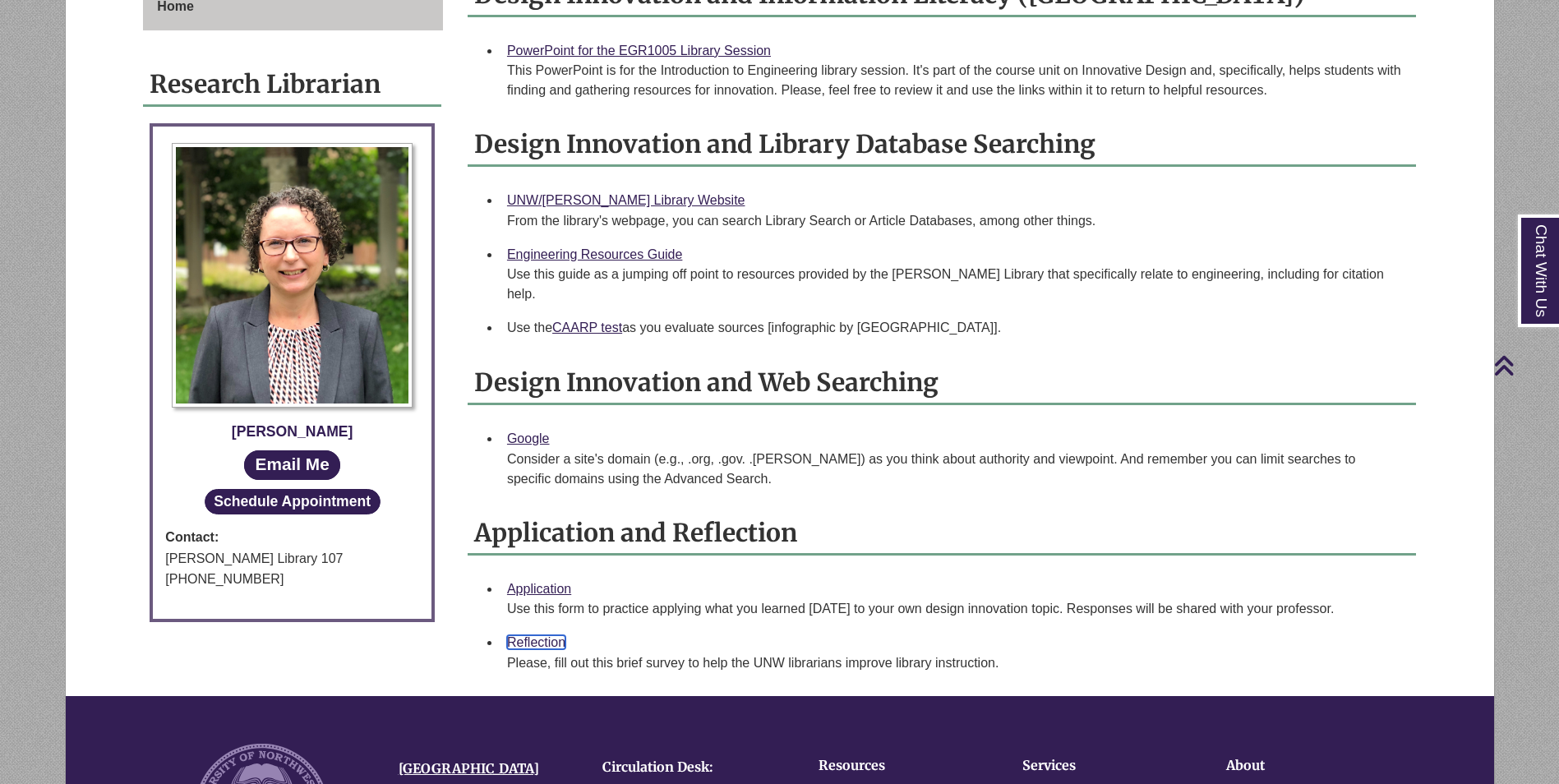
click at [538, 635] on link "Reflection" at bounding box center [535, 641] width 58 height 14
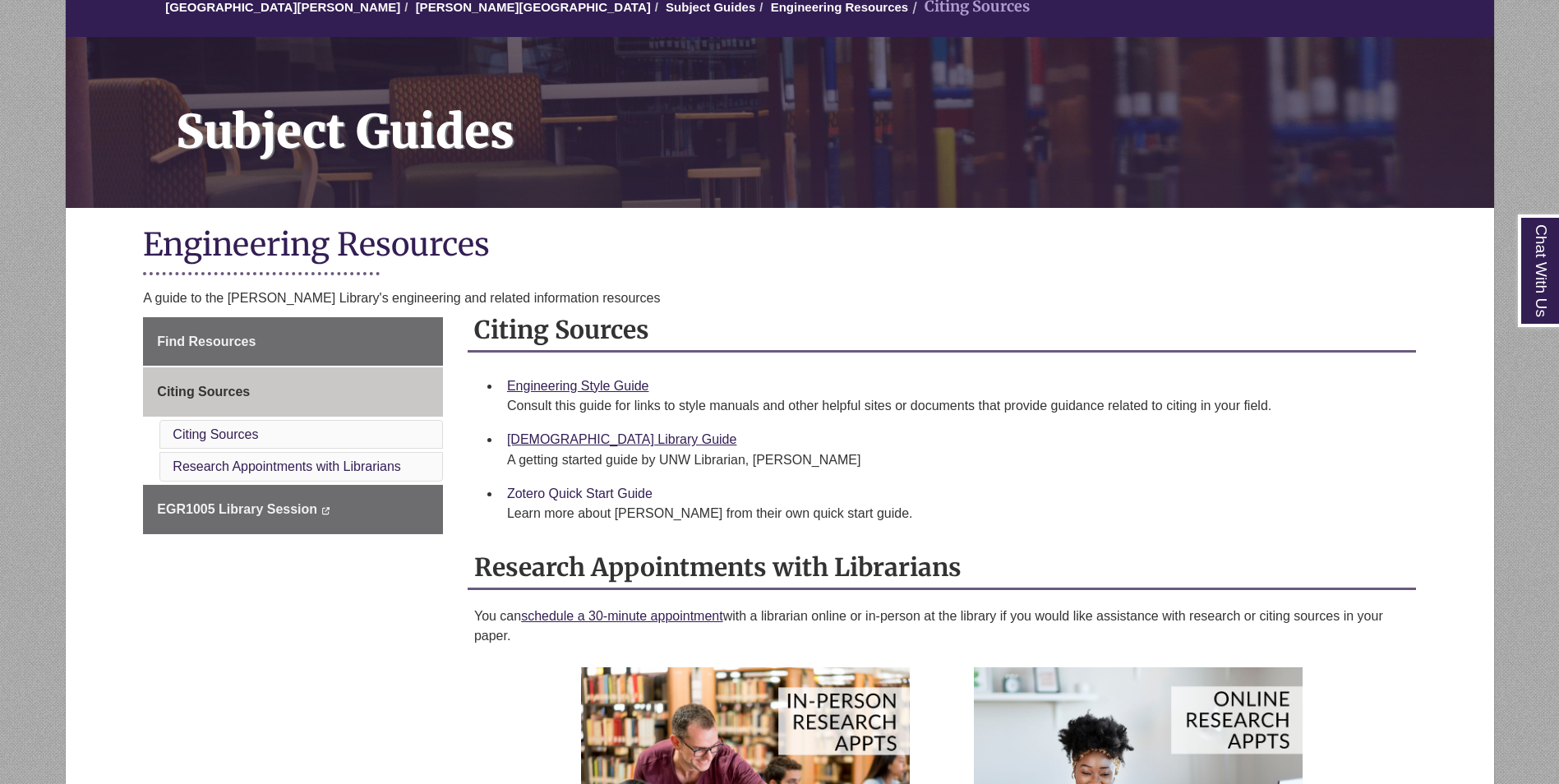
scroll to position [165, 0]
